Goal: Communication & Community: Connect with others

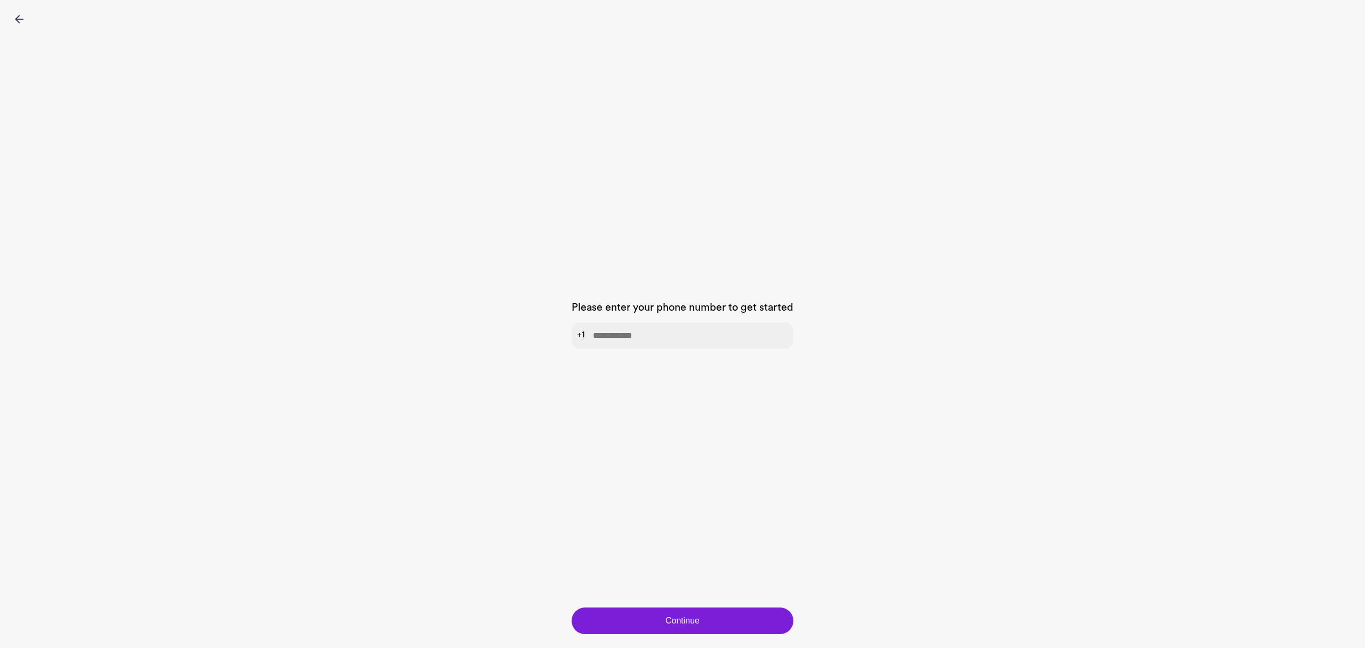
click at [622, 336] on input "tel" at bounding box center [682, 335] width 222 height 26
type input "**********"
click at [704, 625] on button "Continue" at bounding box center [682, 621] width 222 height 27
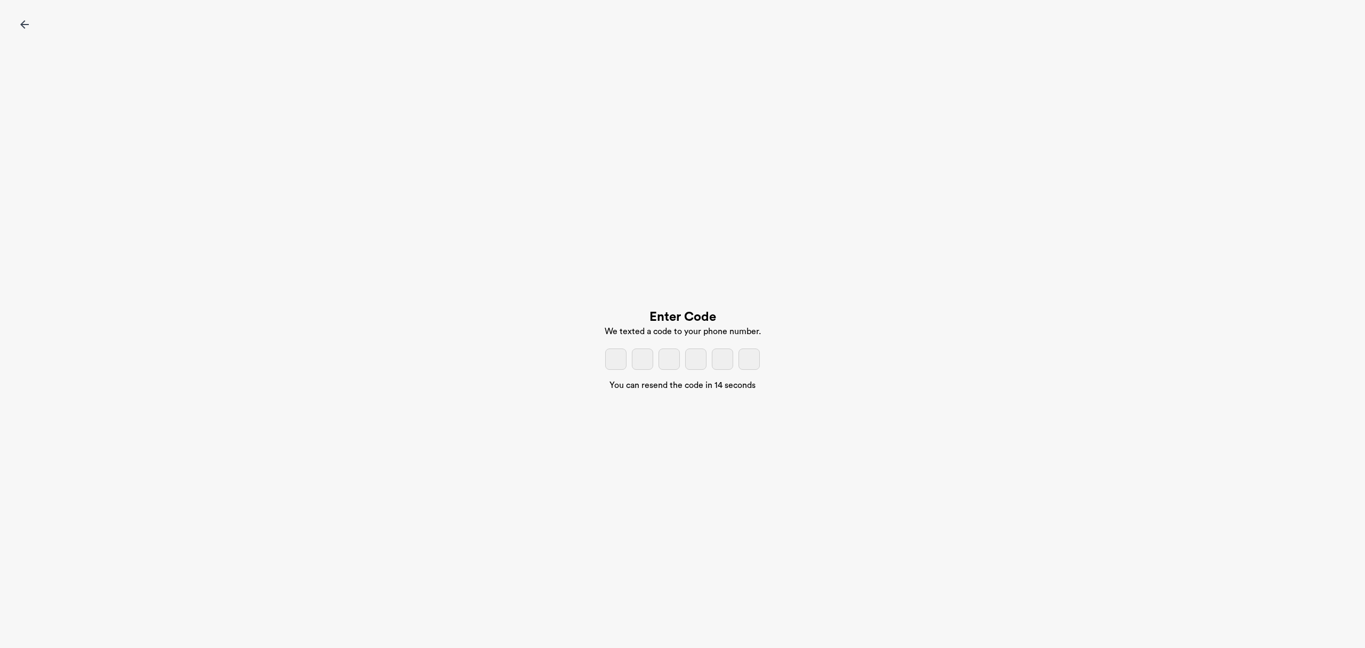
click at [611, 359] on input "tel" at bounding box center [615, 359] width 21 height 21
type input "*"
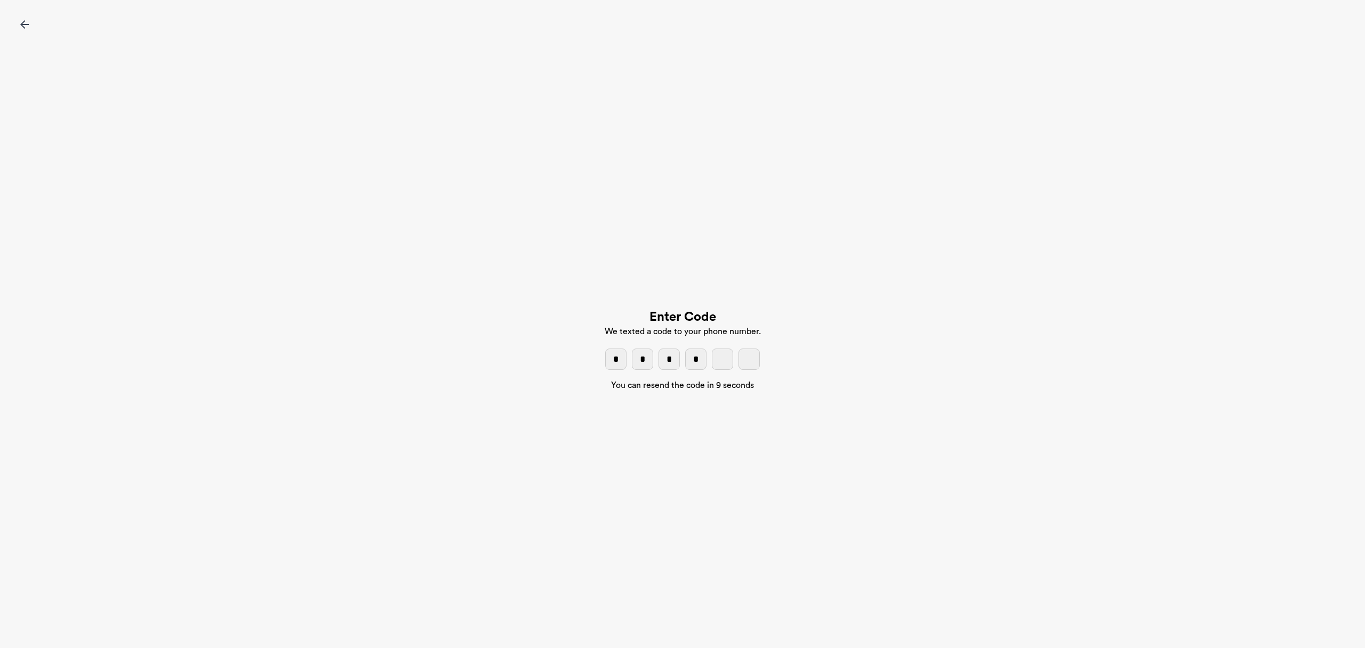
type input "*"
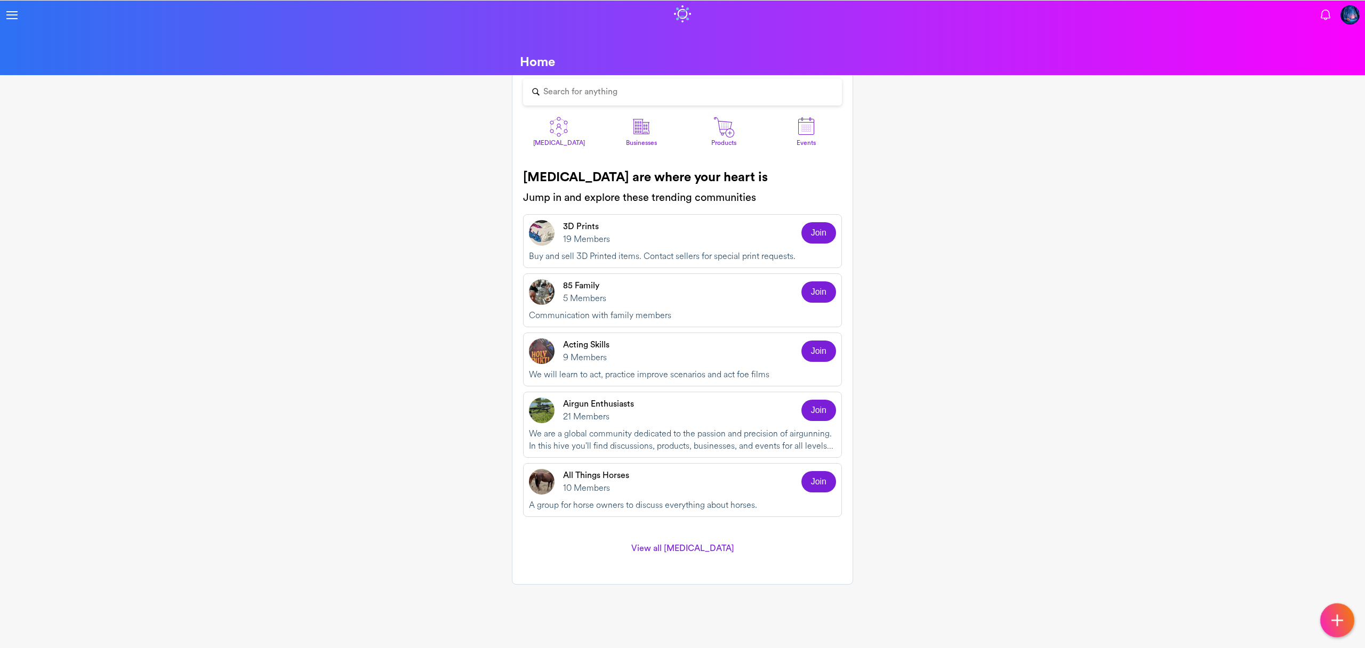
click at [556, 131] on img at bounding box center [558, 126] width 21 height 21
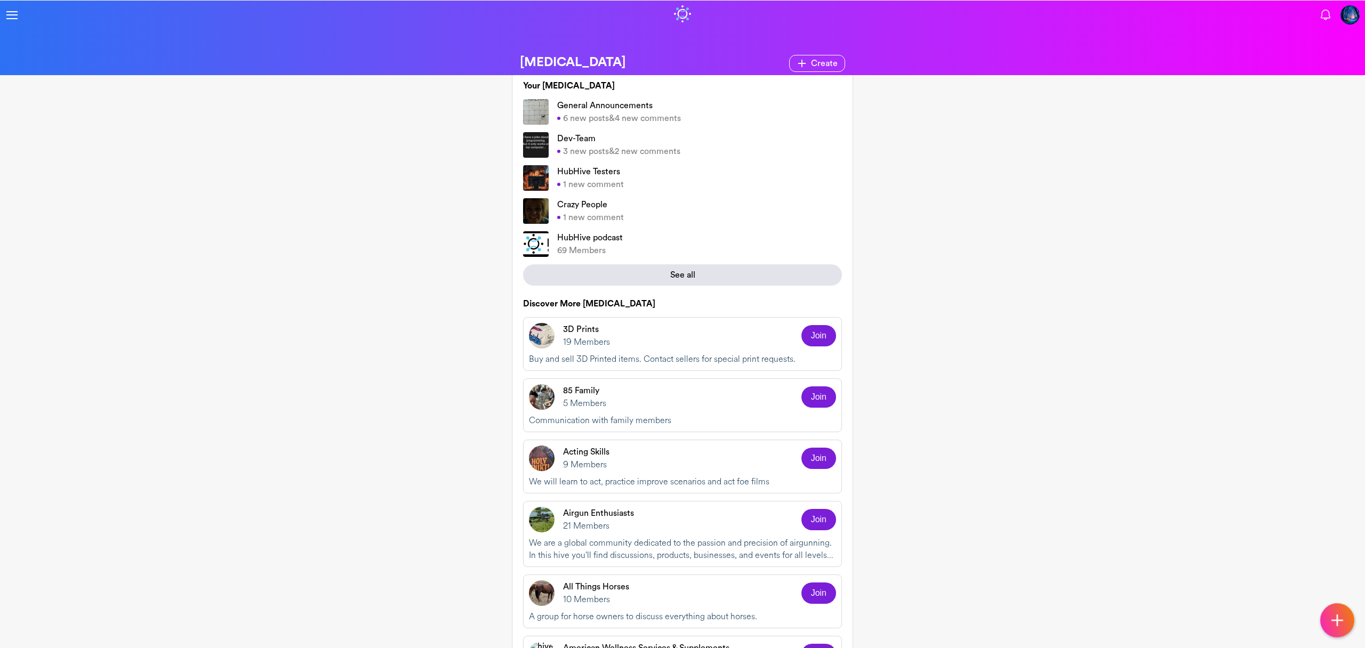
click at [610, 276] on div "See all" at bounding box center [682, 274] width 319 height 21
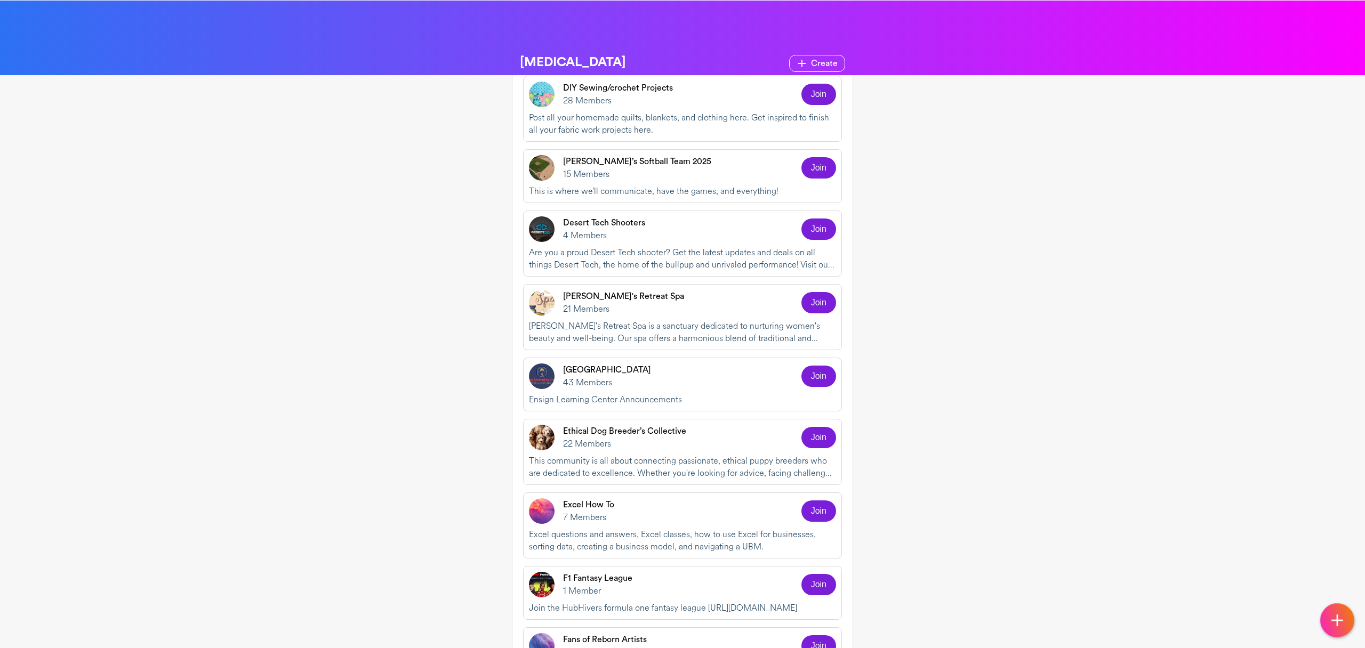
scroll to position [2090, 0]
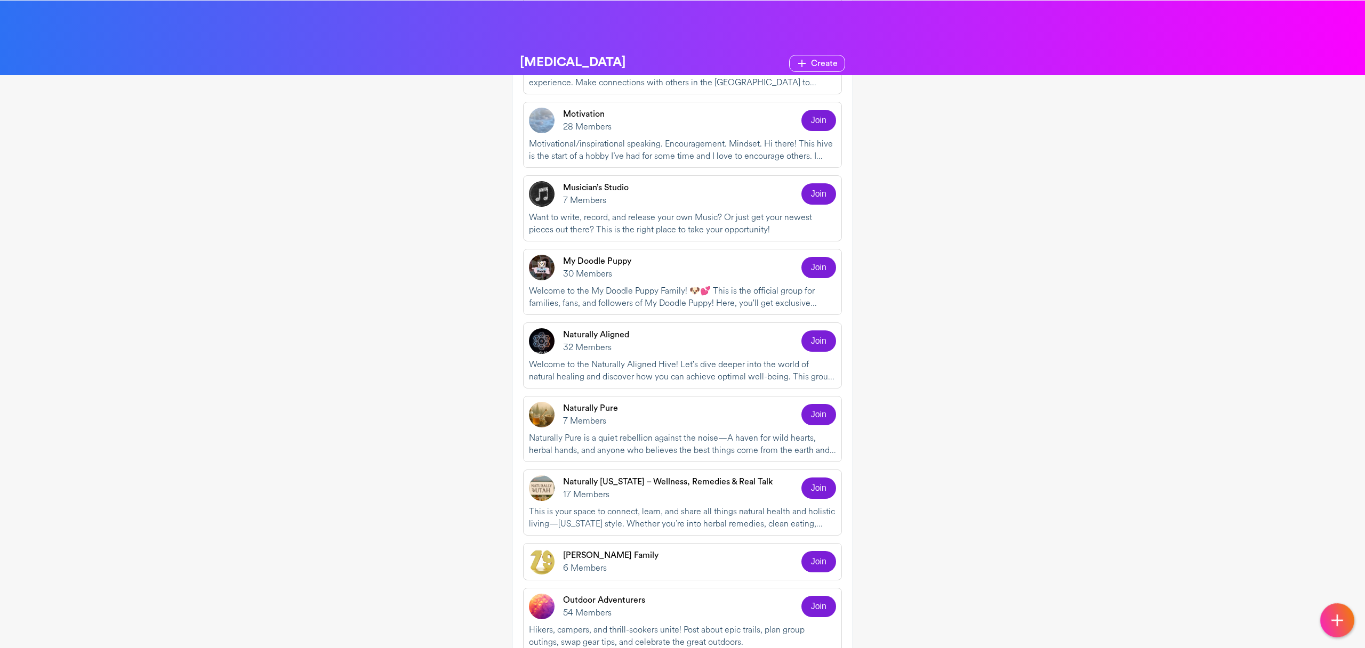
click at [702, 475] on p "Naturally Utah – Wellness, Remedies & Real Talk" at bounding box center [667, 481] width 209 height 13
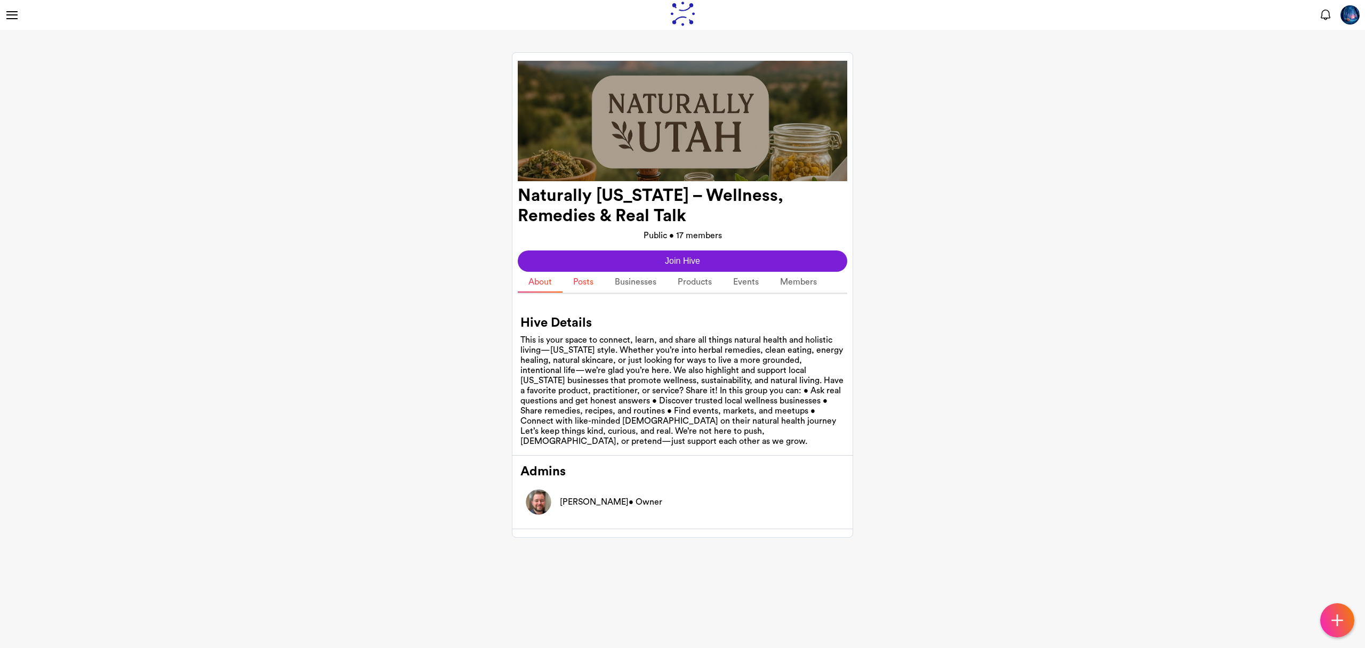
click at [589, 291] on link "Posts" at bounding box center [583, 282] width 42 height 21
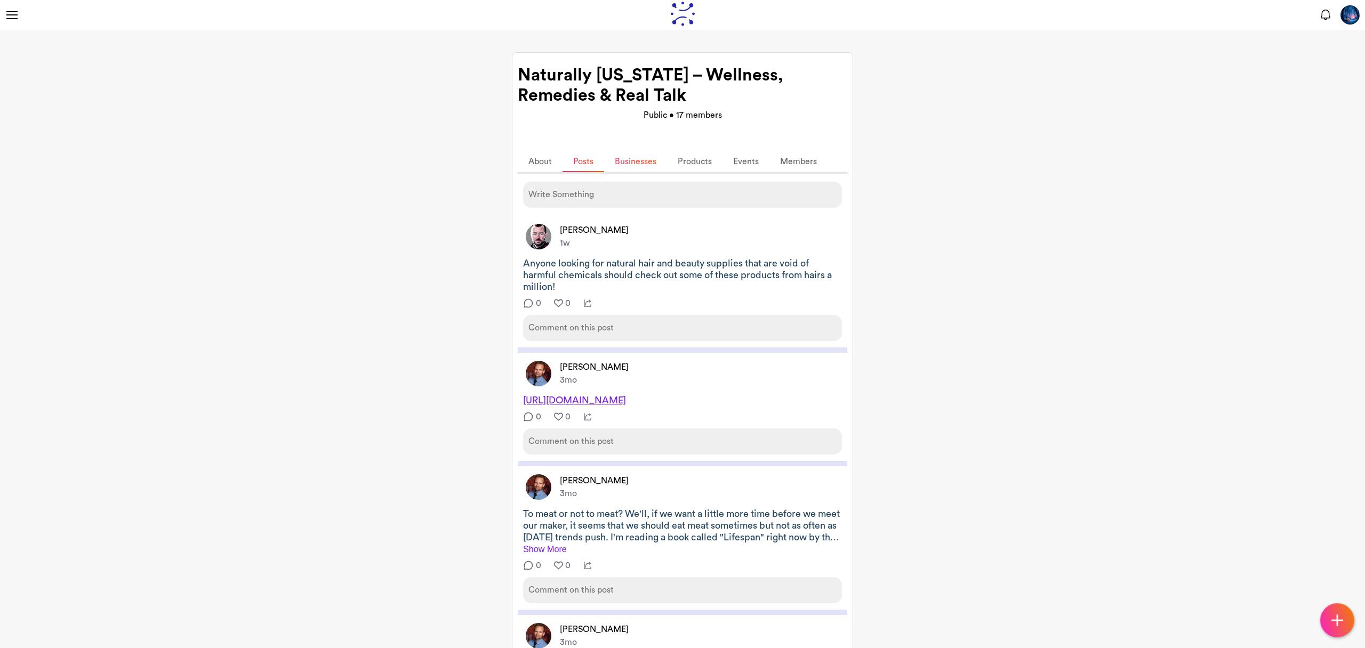
click at [628, 164] on link "Businesses" at bounding box center [635, 161] width 63 height 21
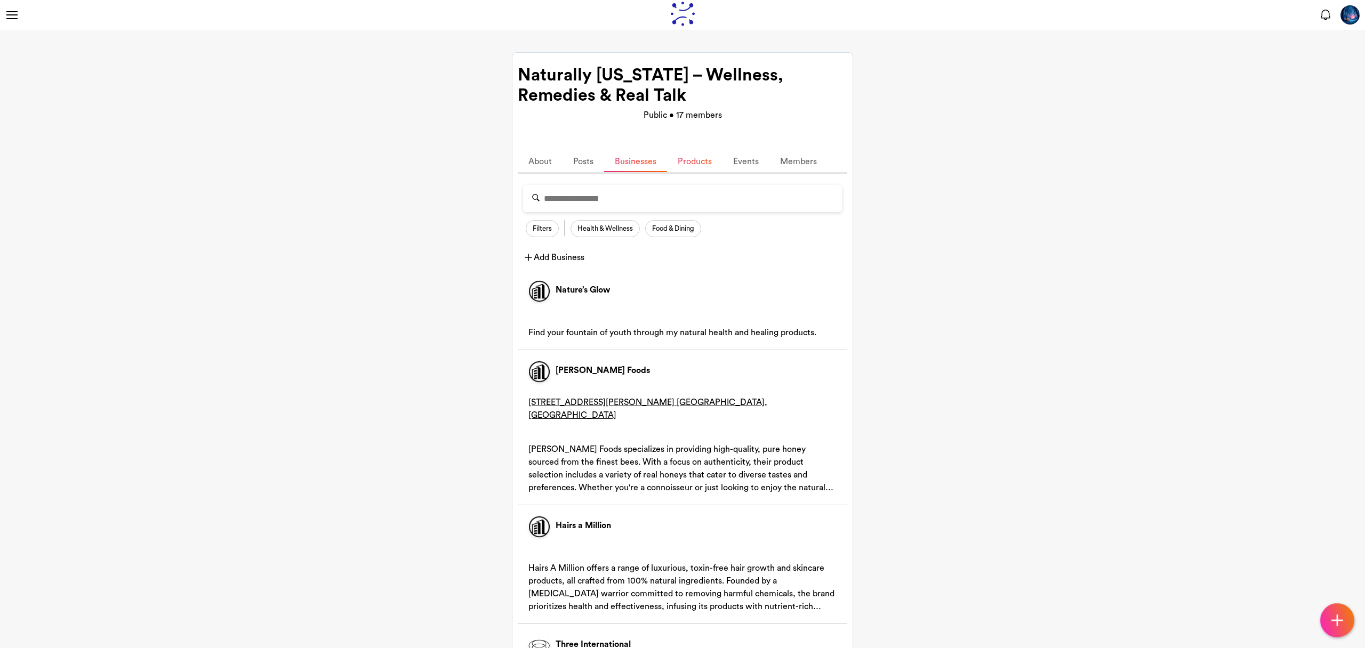
click at [677, 166] on link "Products" at bounding box center [694, 161] width 55 height 21
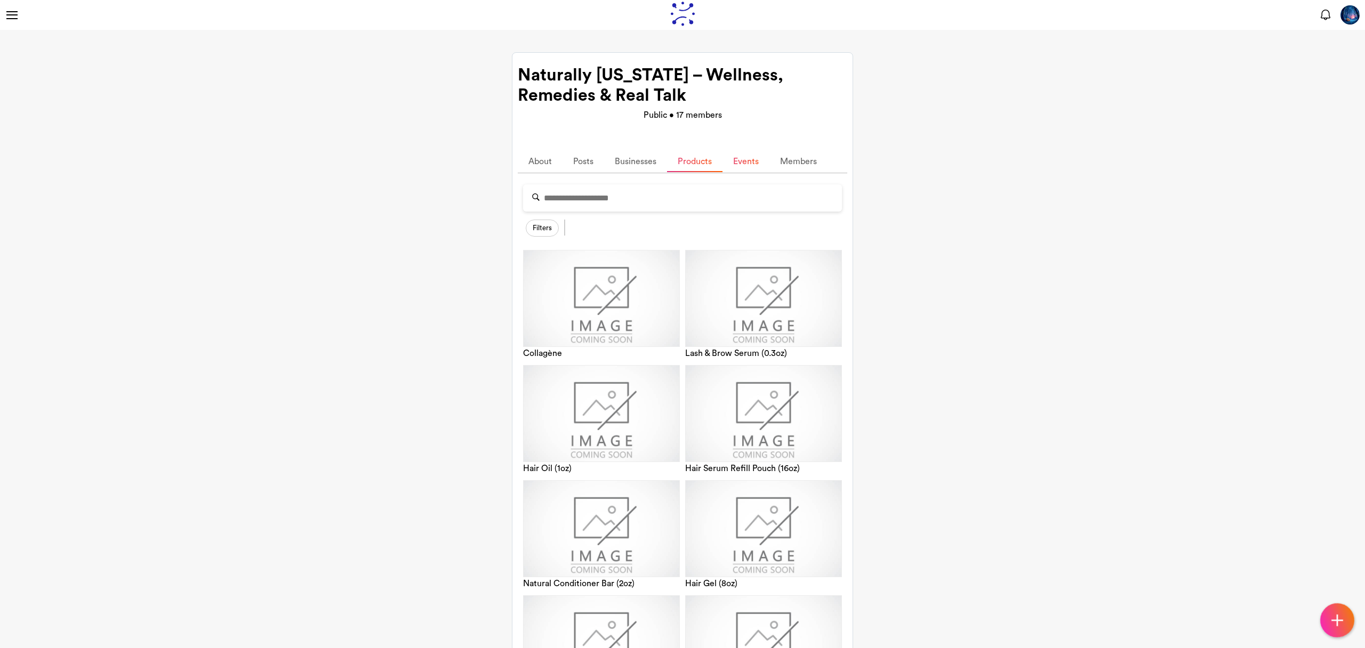
click at [749, 164] on link "Events" at bounding box center [745, 161] width 47 height 21
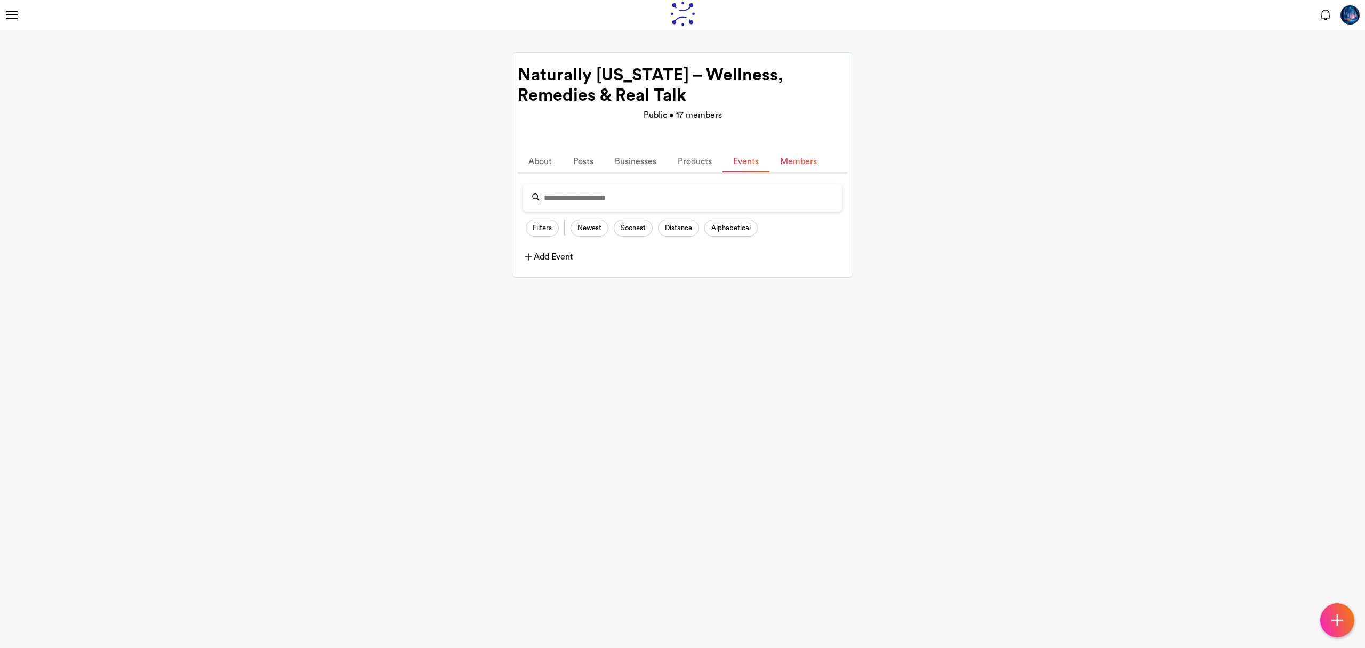
click at [802, 162] on link "Members" at bounding box center [798, 161] width 58 height 21
click at [672, 163] on link "Products" at bounding box center [694, 161] width 55 height 21
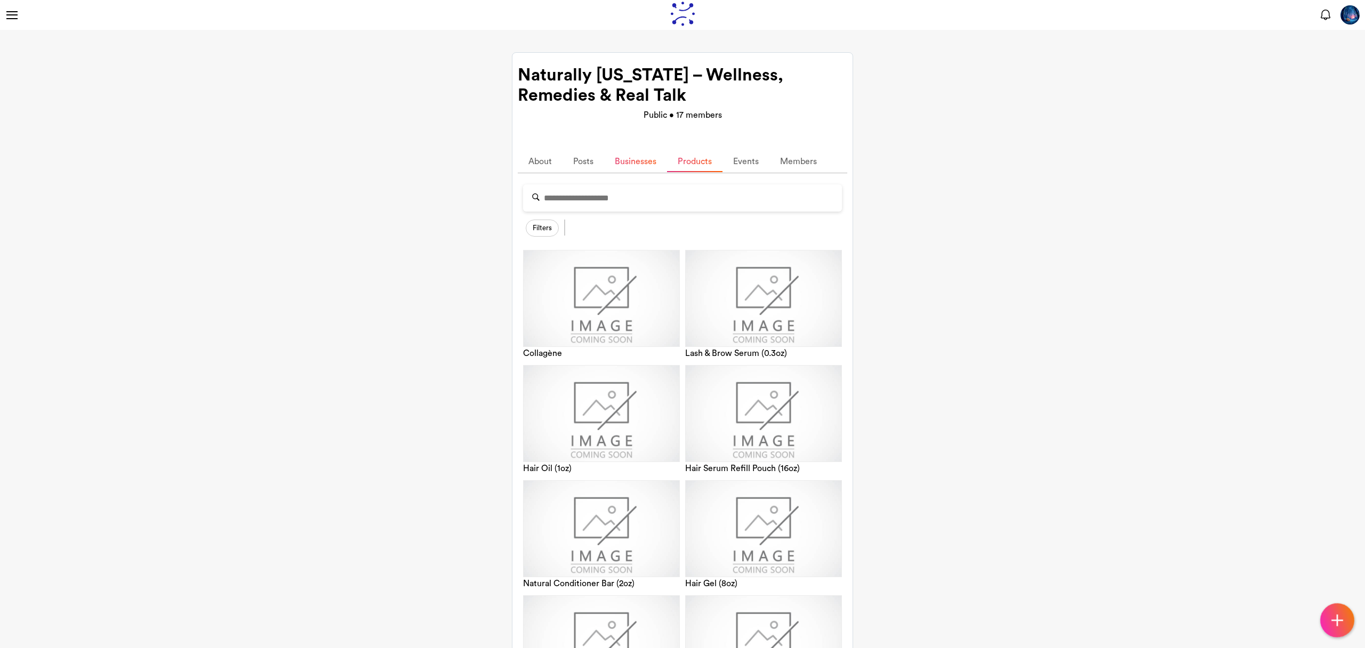
click at [642, 171] on link "Businesses" at bounding box center [635, 161] width 63 height 21
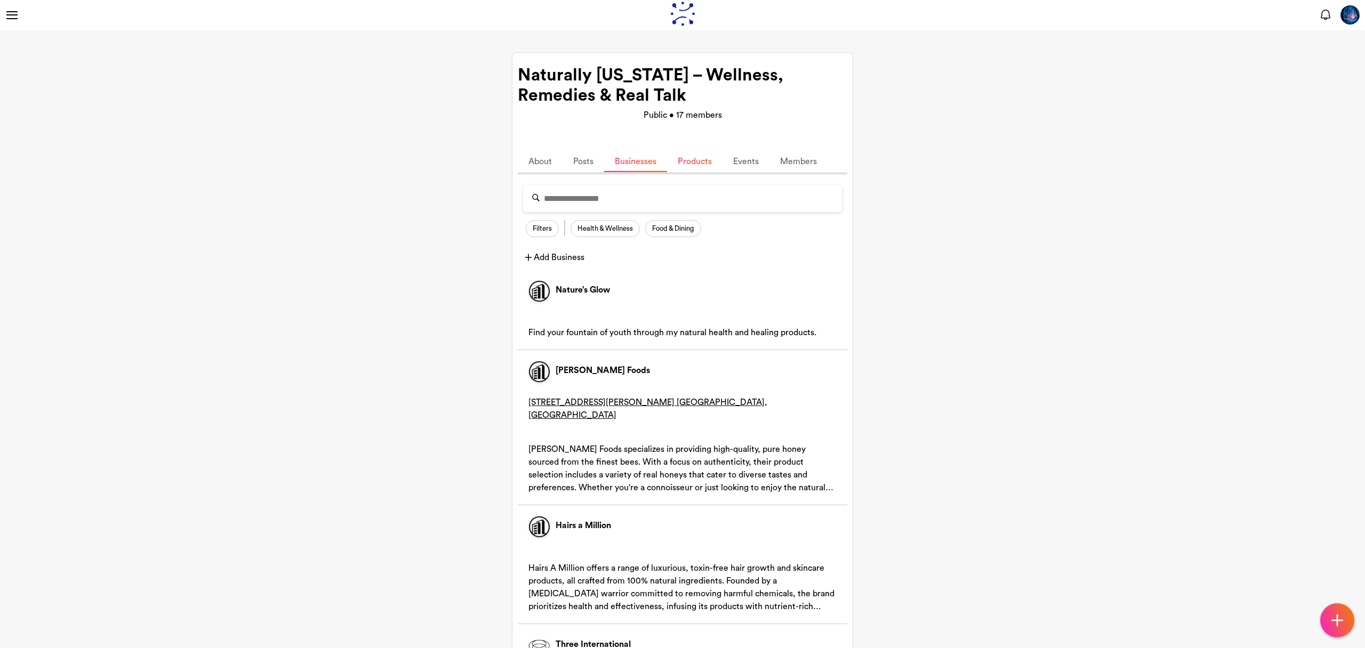
click at [677, 165] on link "Products" at bounding box center [694, 161] width 55 height 21
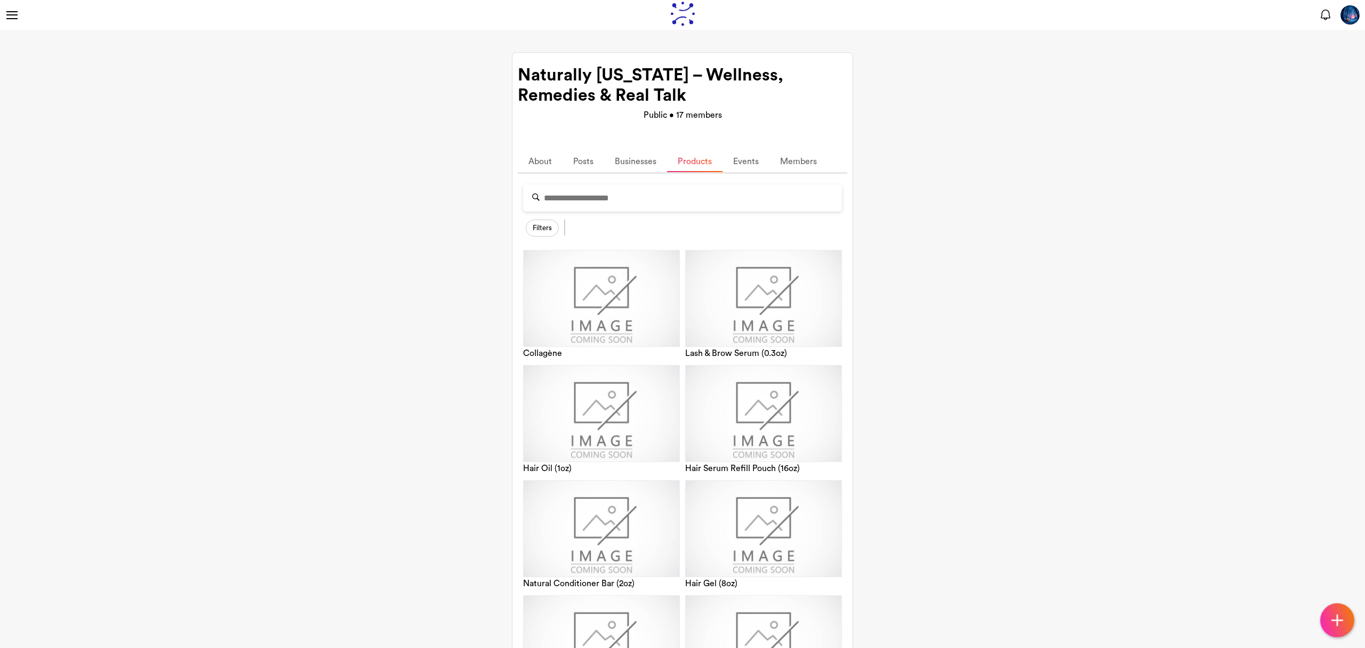
click at [231, 81] on hive-details "Naturally Utah – Wellness, Remedies & Real Talk Public • 17 members Join Hive A…" at bounding box center [682, 518] width 1365 height 976
click at [1268, 94] on hive-details "Naturally Utah – Wellness, Remedies & Real Talk Public • 17 members Join Hive A…" at bounding box center [682, 518] width 1365 height 976
drag, startPoint x: 1001, startPoint y: 146, endPoint x: 1020, endPoint y: 139, distance: 19.7
click at [1001, 146] on hive-details "Naturally Utah – Wellness, Remedies & Real Talk Public • 17 members Join Hive A…" at bounding box center [682, 518] width 1365 height 976
click at [1347, 18] on img at bounding box center [1349, 14] width 19 height 19
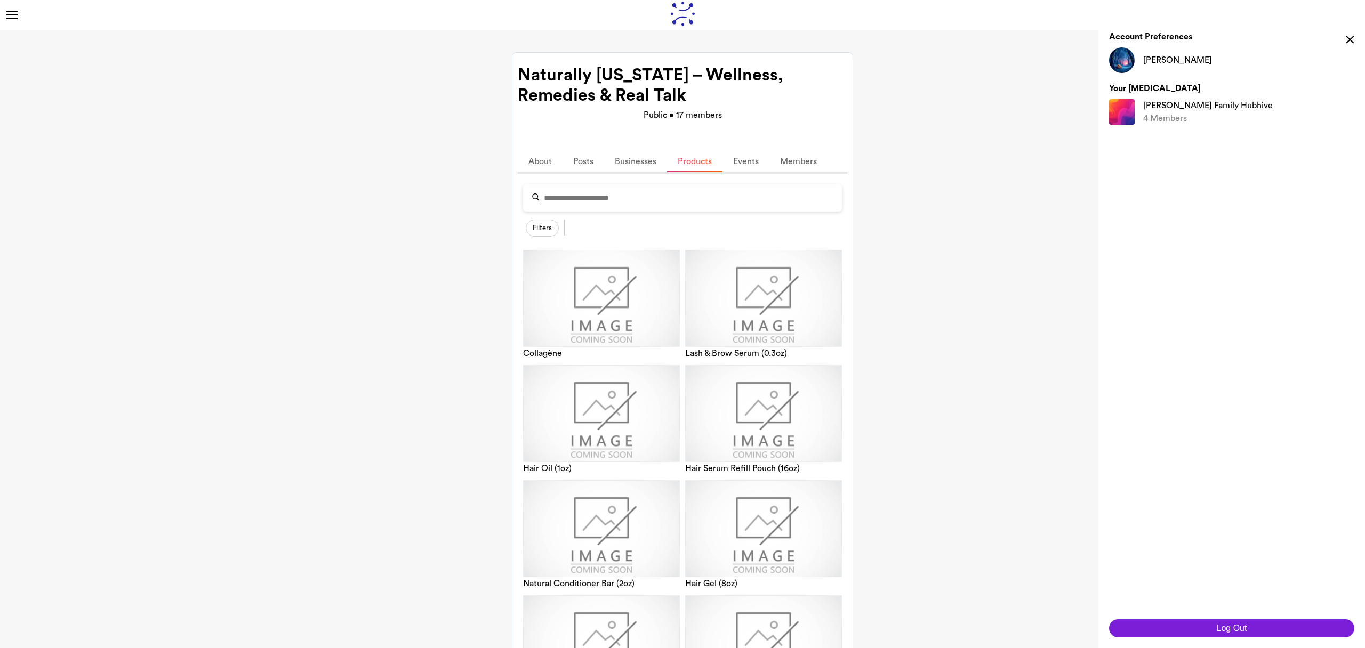
click at [1299, 627] on button "Log Out" at bounding box center [1231, 628] width 245 height 18
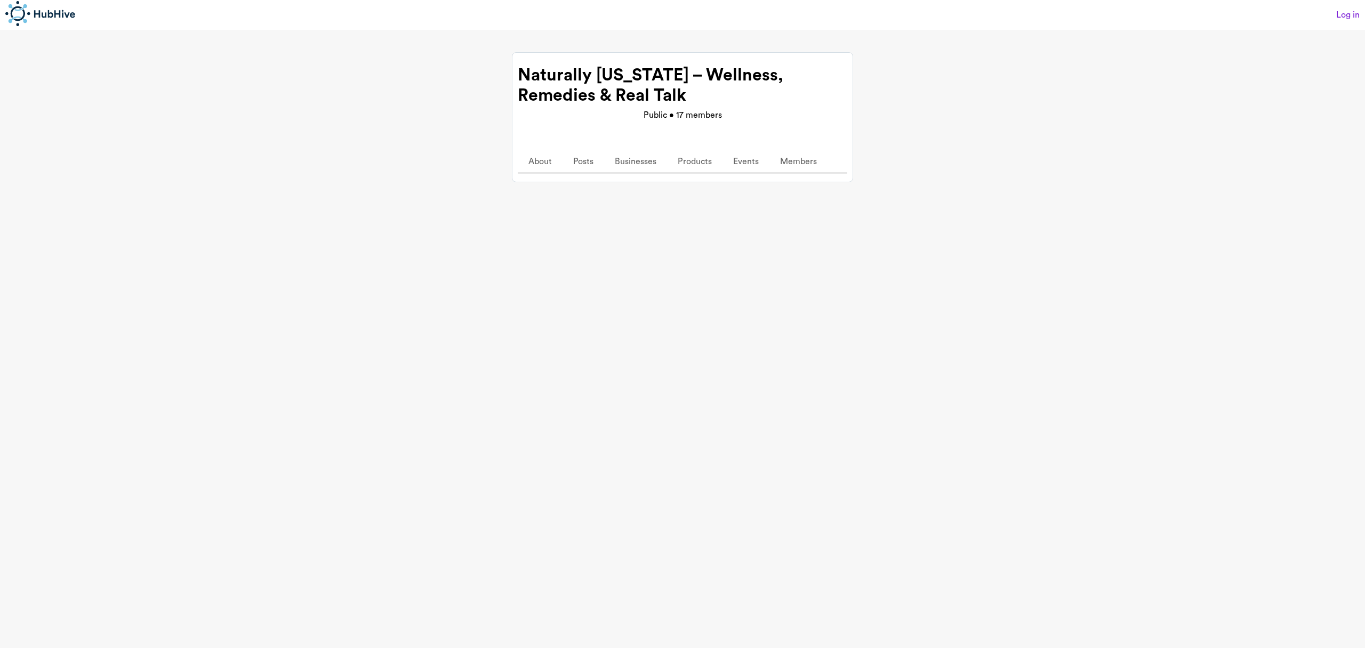
click at [1089, 209] on app-root "Log in Naturally Utah – Wellness, Remedies & Real Talk Public • 17 members Join…" at bounding box center [682, 324] width 1365 height 648
click at [545, 166] on link "About" at bounding box center [540, 161] width 45 height 21
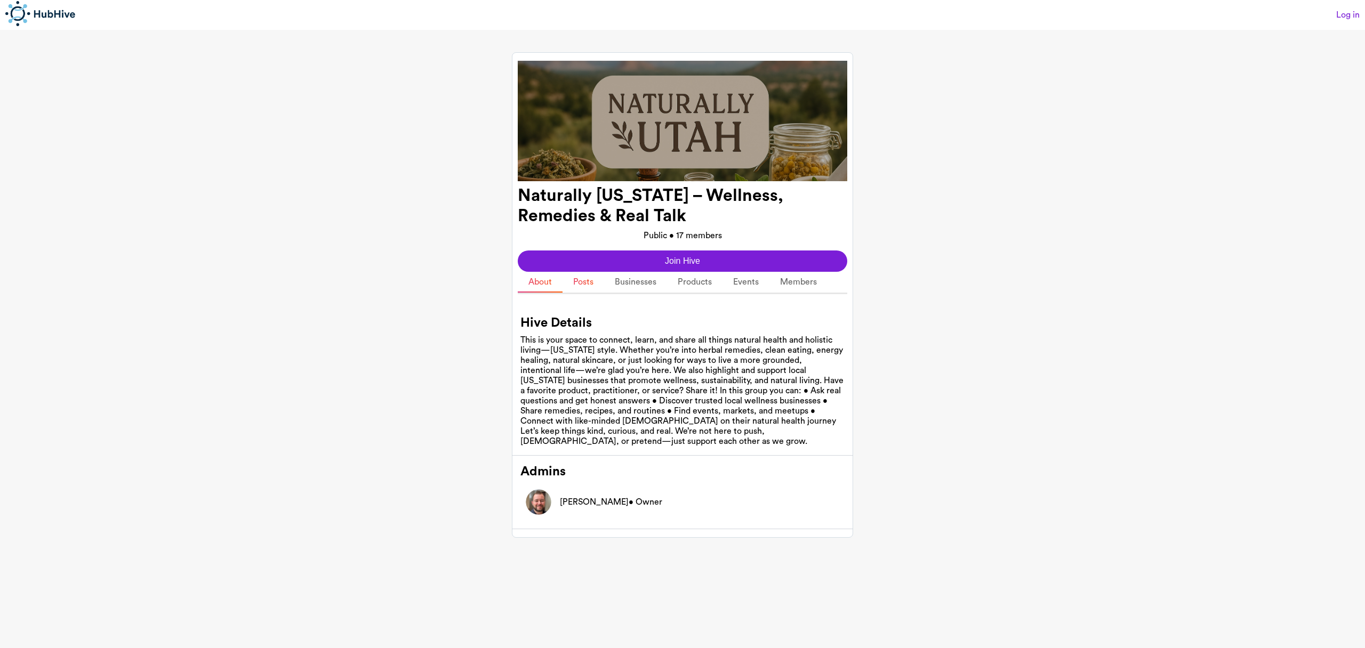
click at [577, 287] on link "Posts" at bounding box center [583, 282] width 42 height 21
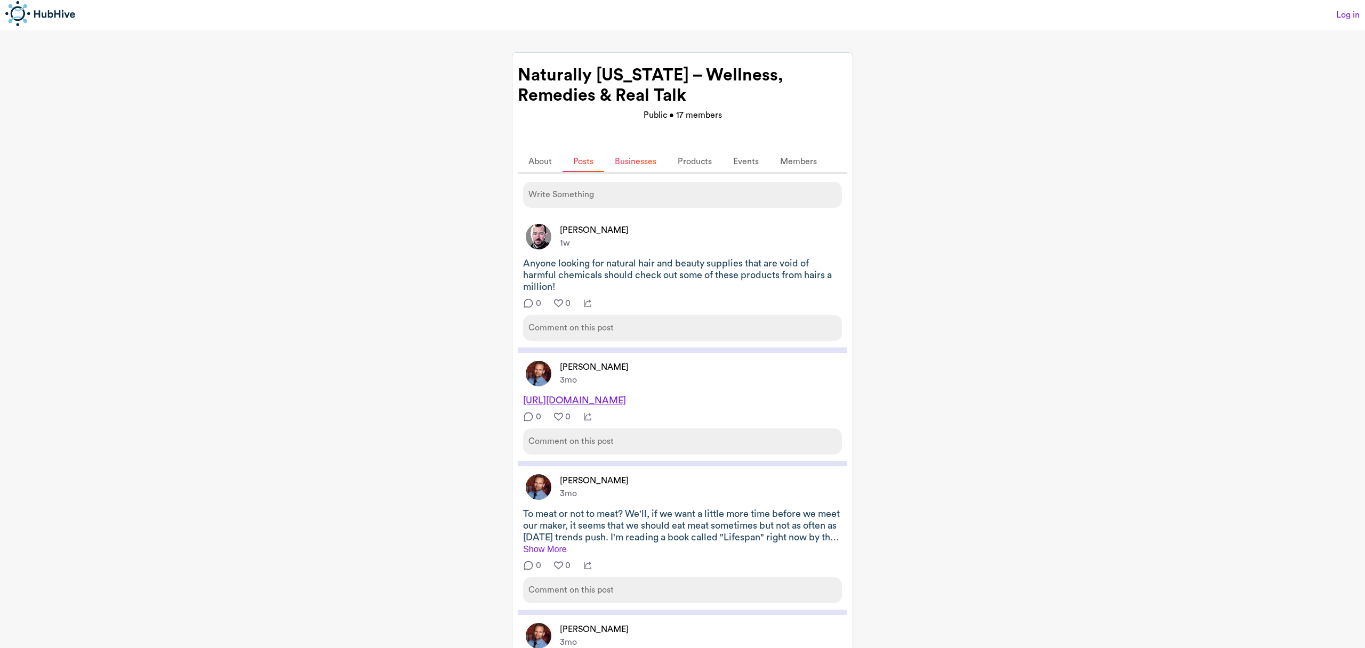
click at [650, 172] on link "Businesses" at bounding box center [635, 161] width 63 height 21
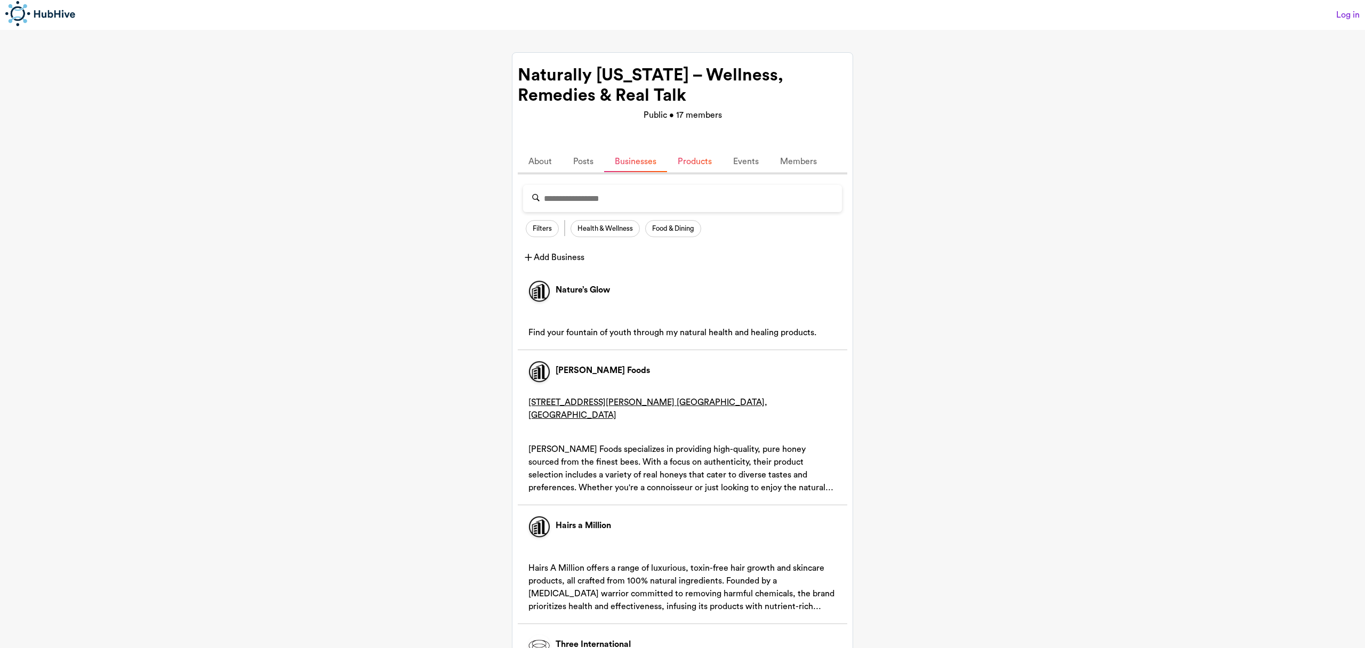
click at [674, 172] on link "Products" at bounding box center [694, 161] width 55 height 21
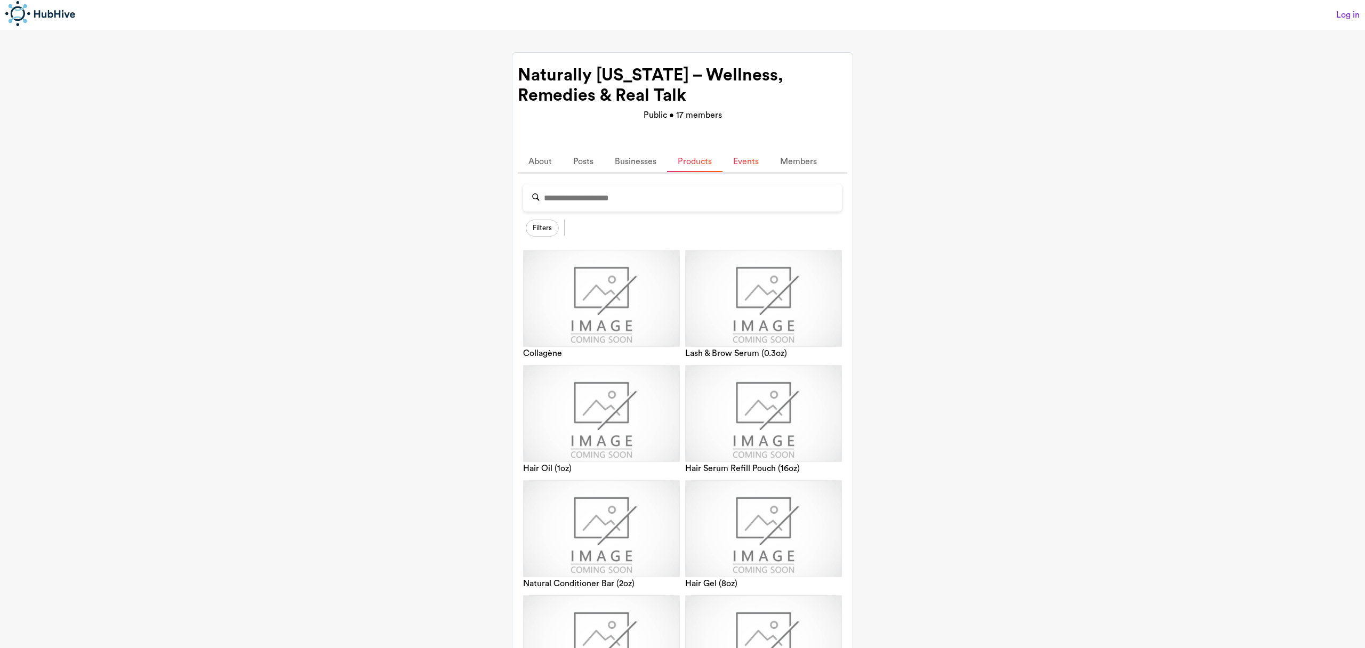
click at [740, 169] on link "Events" at bounding box center [745, 161] width 47 height 21
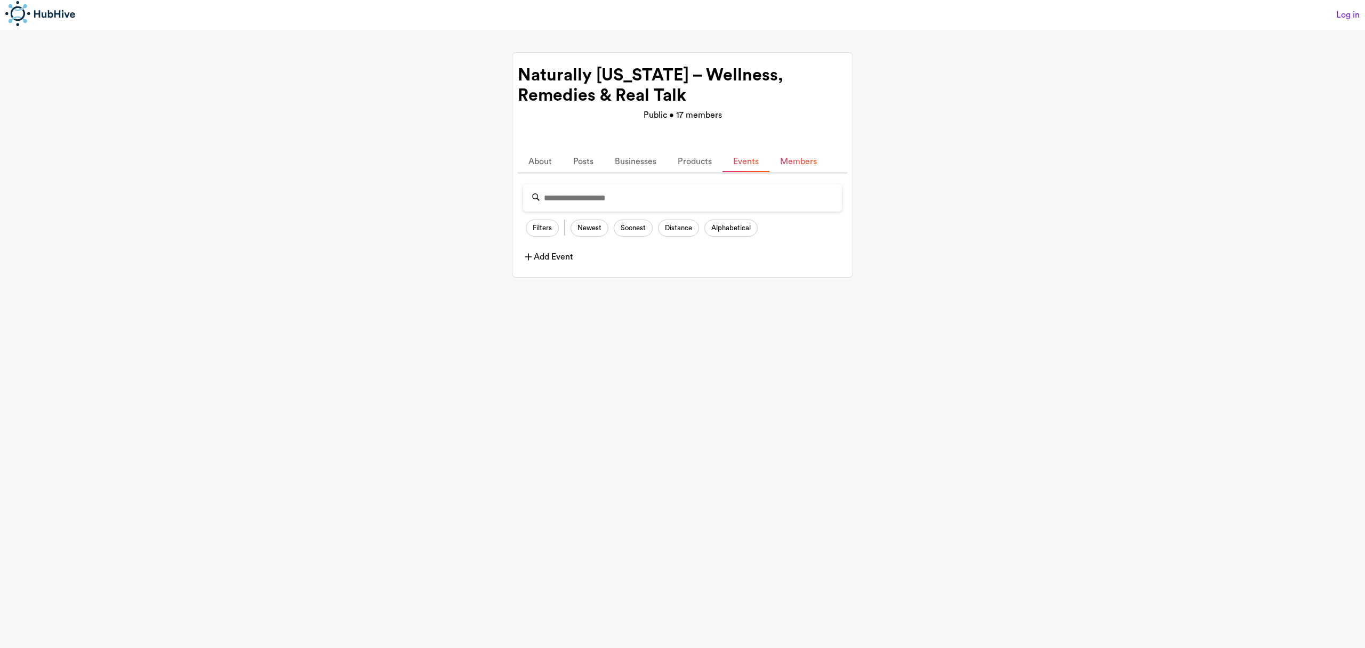
click at [800, 170] on link "Members" at bounding box center [798, 161] width 58 height 21
click at [538, 169] on link "About" at bounding box center [540, 161] width 45 height 21
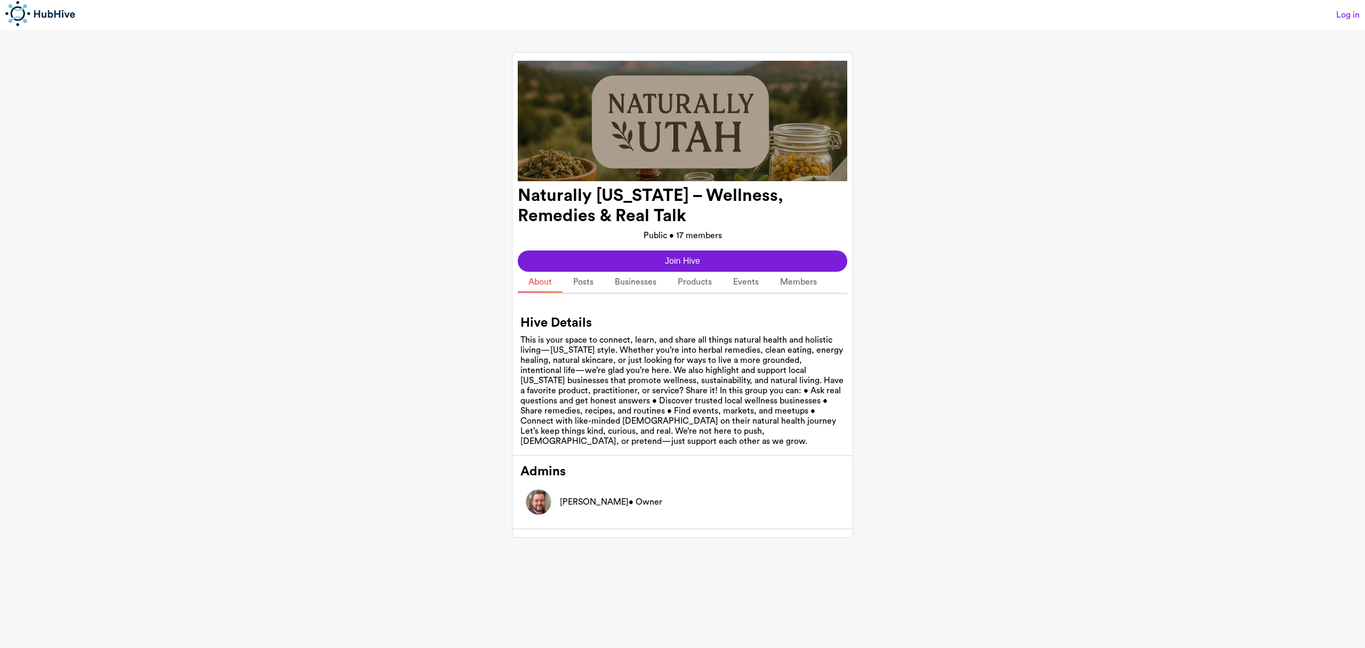
click at [628, 265] on button "Join Hive" at bounding box center [682, 261] width 329 height 21
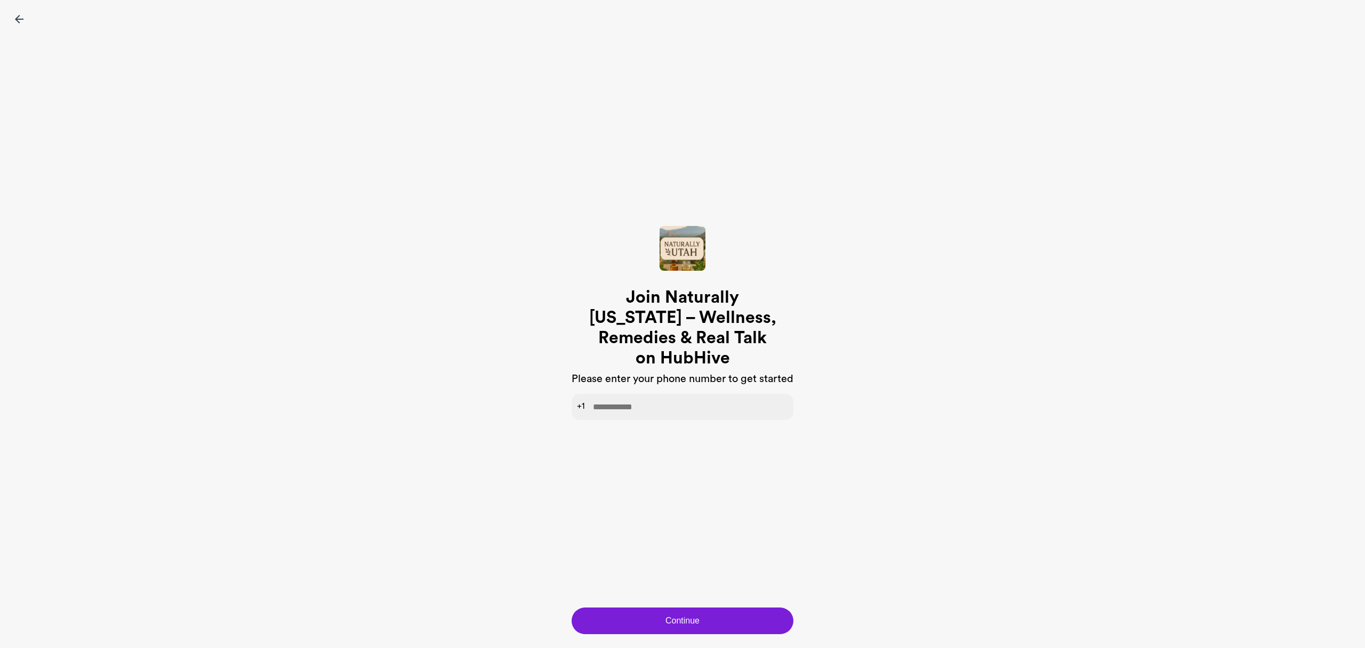
click at [632, 403] on input "tel" at bounding box center [682, 407] width 222 height 26
type input "**********"
click at [655, 618] on button "Continue" at bounding box center [682, 621] width 222 height 27
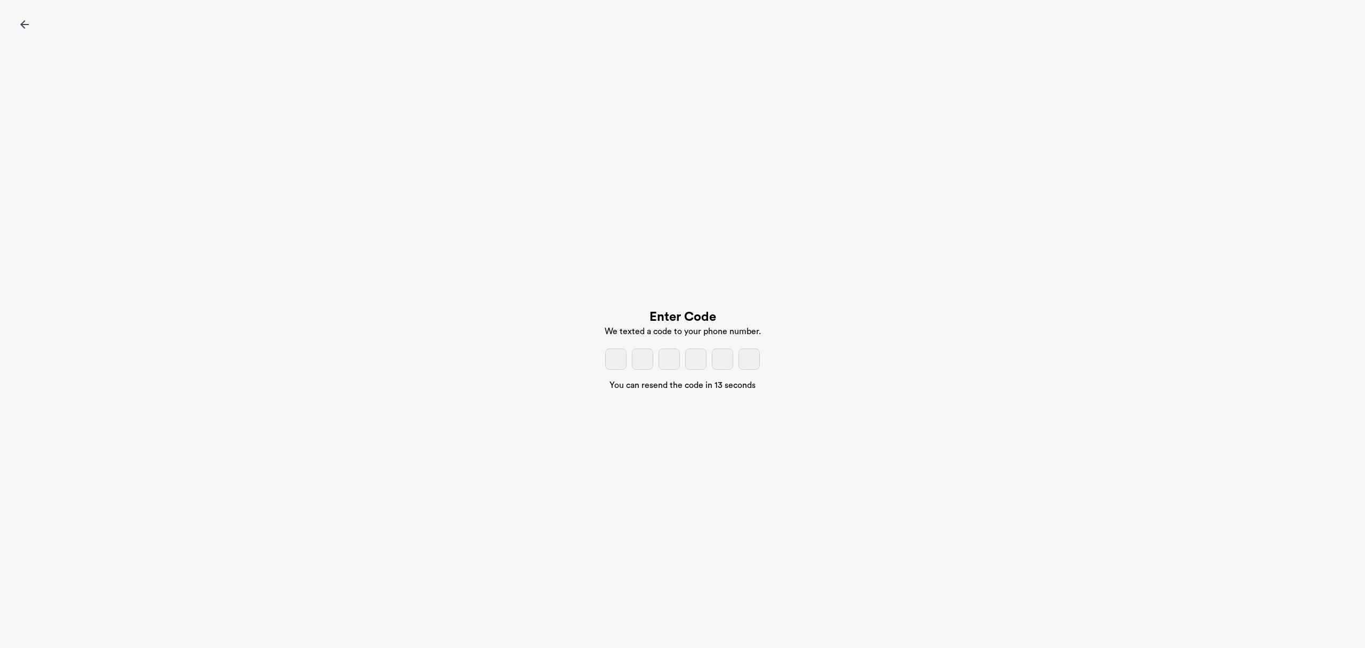
click at [615, 358] on input "tel" at bounding box center [615, 359] width 21 height 21
type input "*"
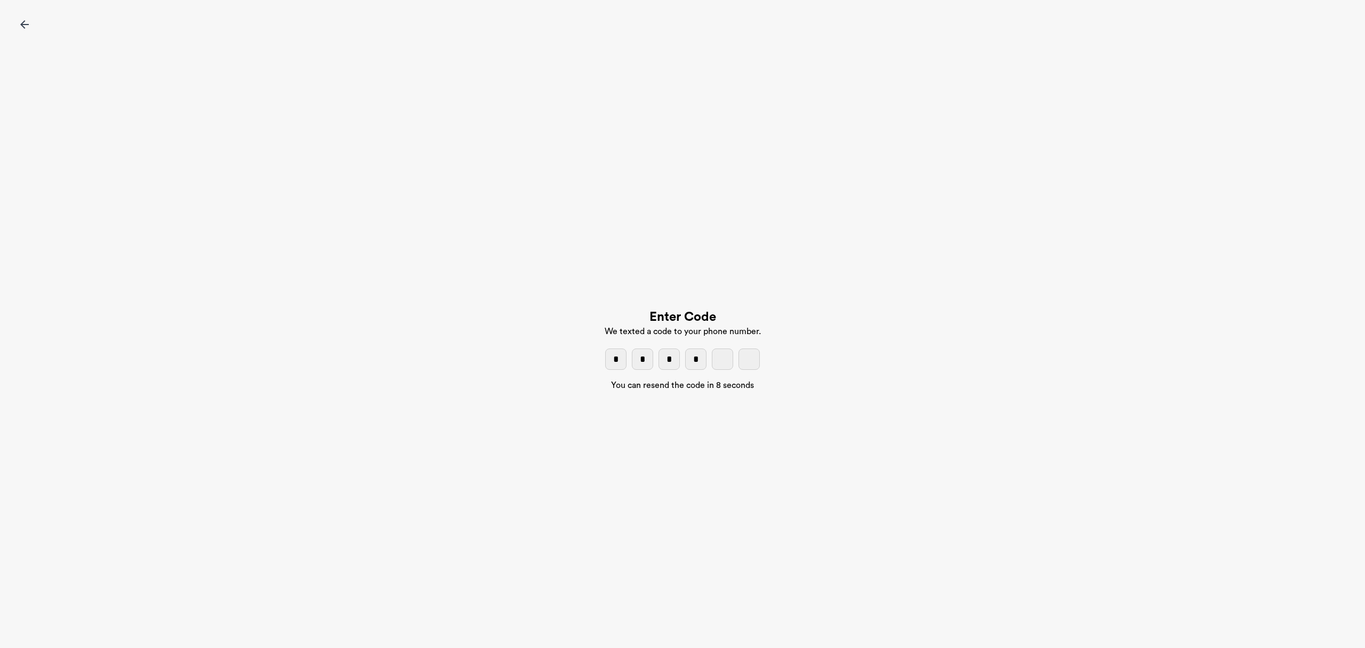
type input "*"
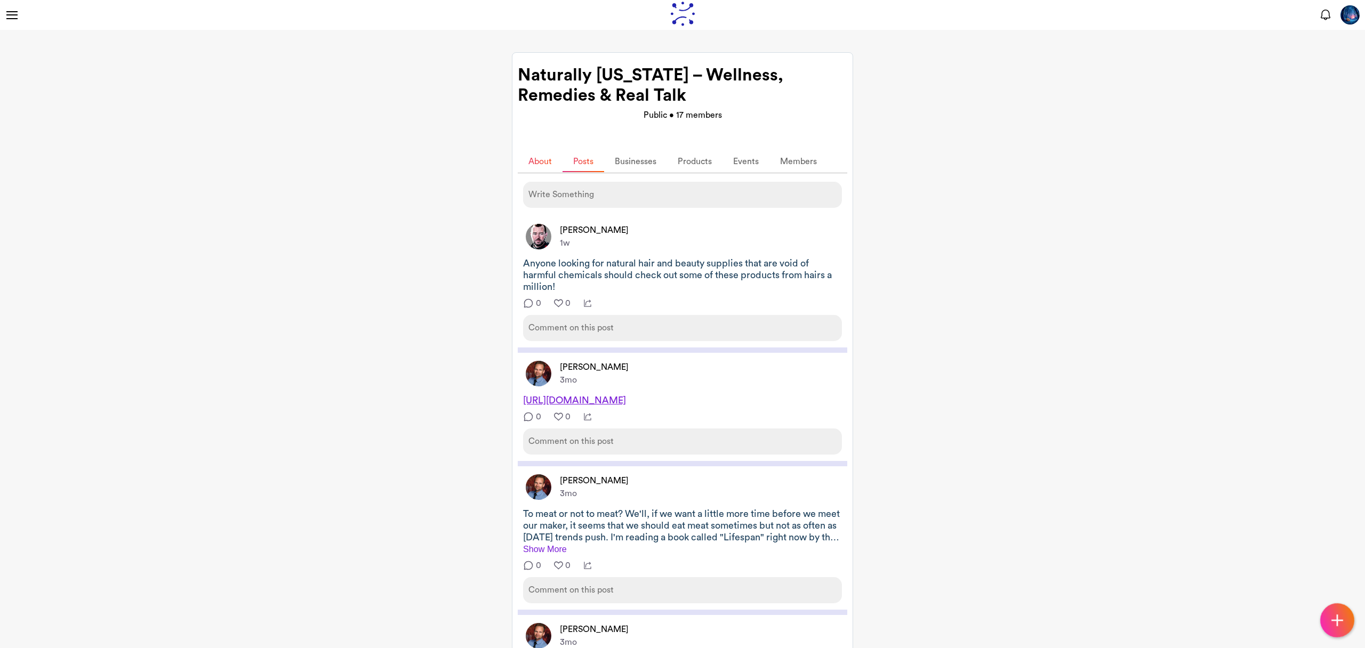
click at [545, 165] on link "About" at bounding box center [540, 161] width 45 height 21
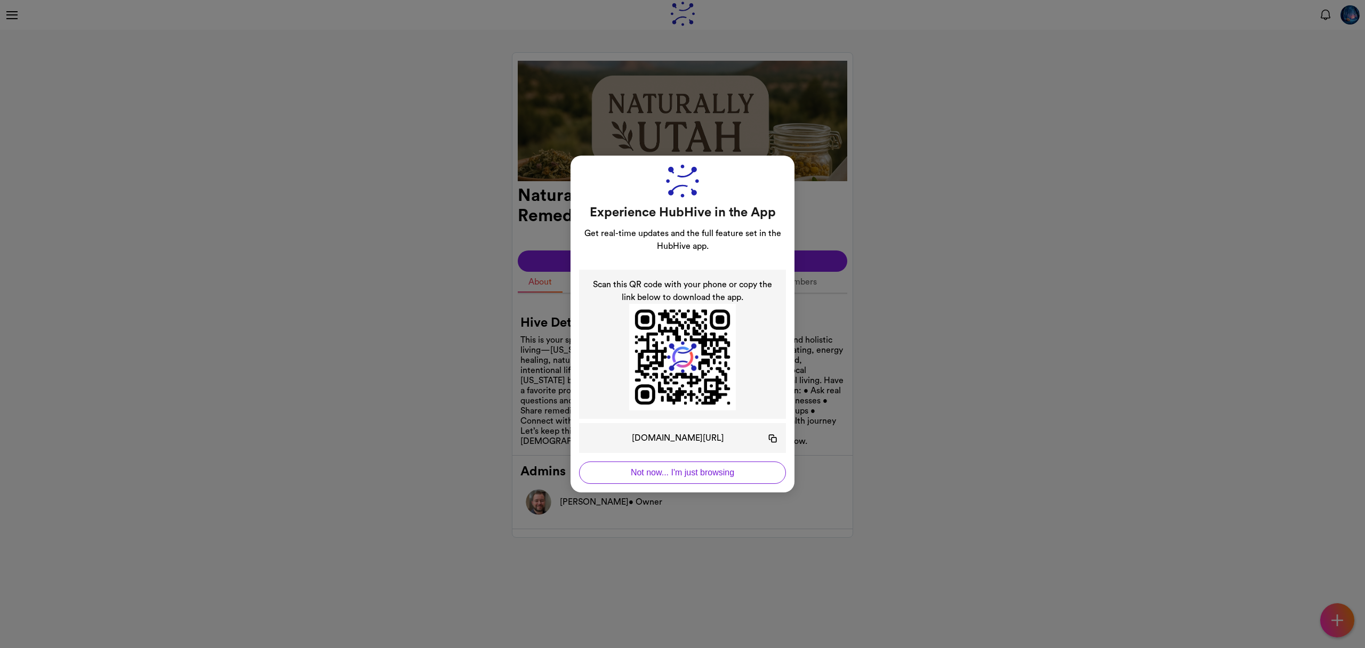
click at [663, 475] on button "Not now... I'm just browsing" at bounding box center [682, 473] width 207 height 22
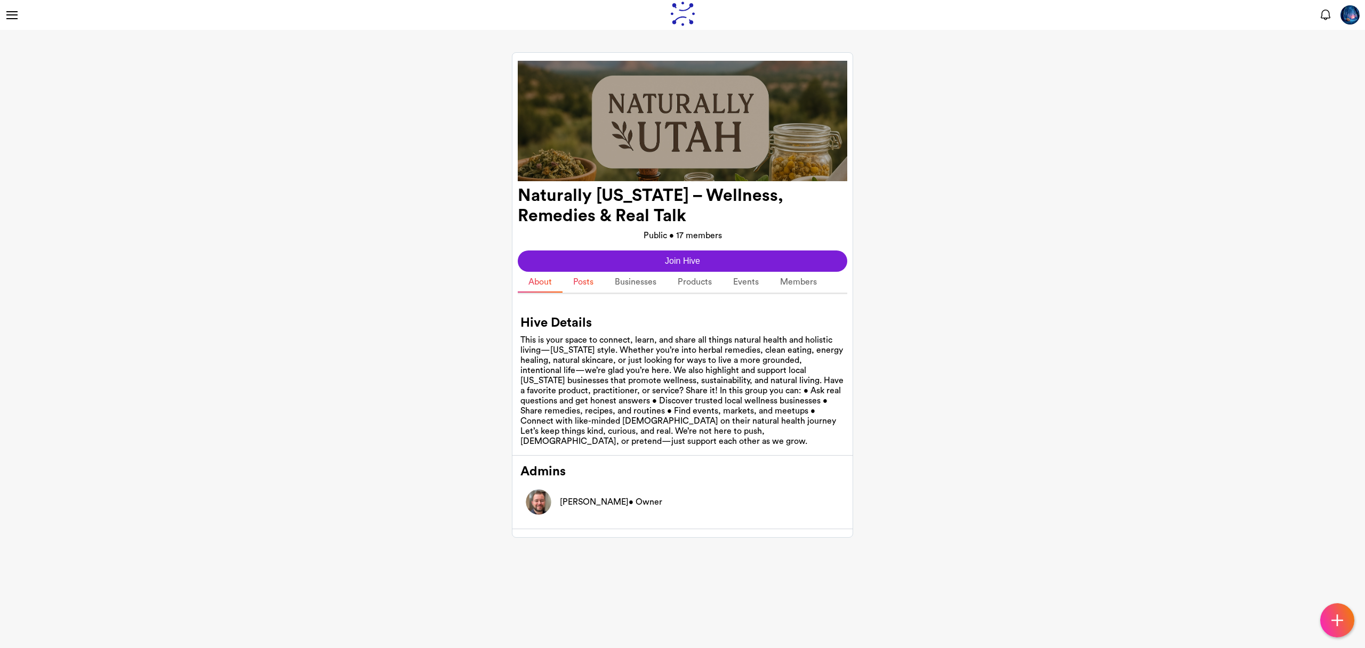
click at [588, 290] on link "Posts" at bounding box center [583, 282] width 42 height 21
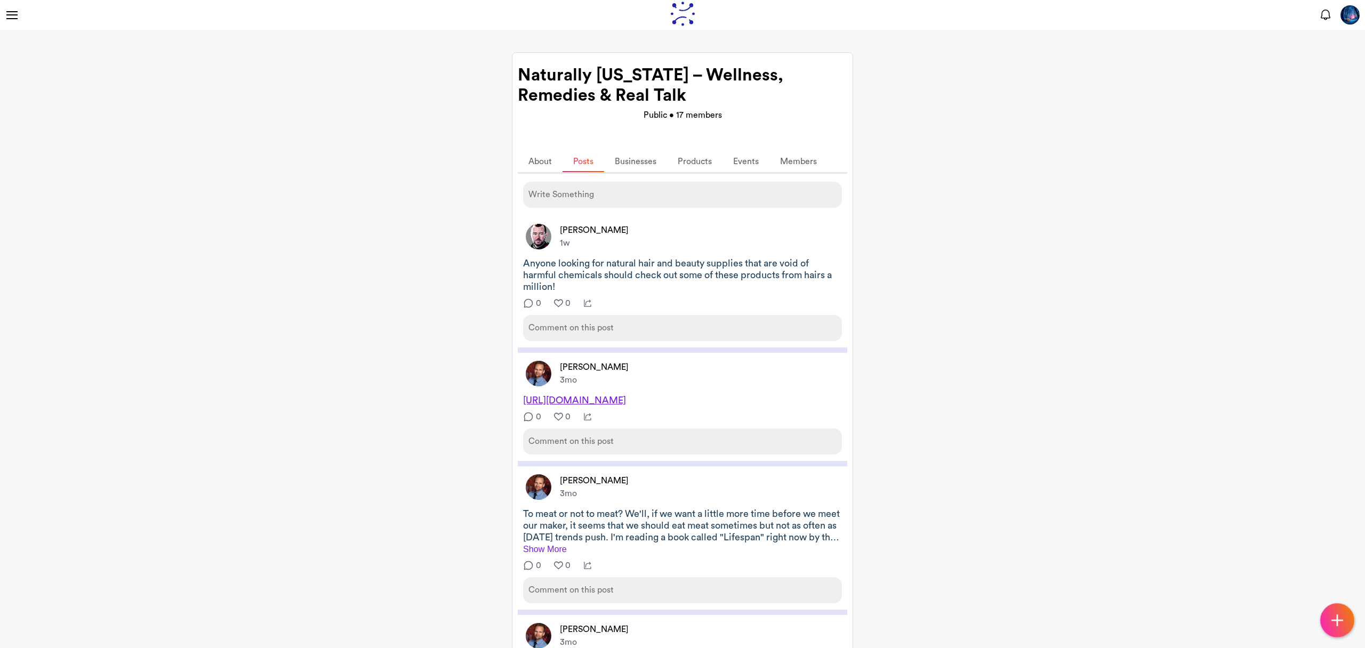
click at [1344, 13] on img at bounding box center [1349, 14] width 19 height 19
